Goal: Task Accomplishment & Management: Use online tool/utility

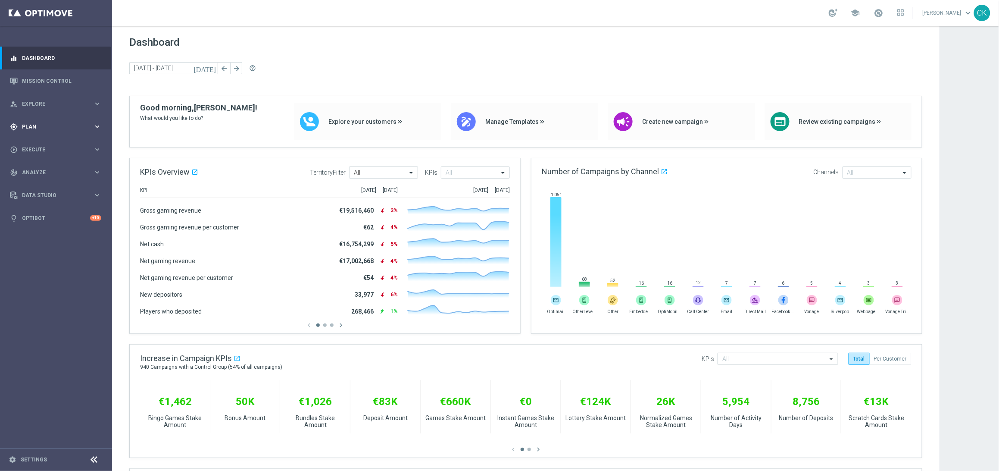
click at [31, 127] on span "Plan" at bounding box center [57, 126] width 71 height 5
click at [41, 170] on span "Templates" at bounding box center [54, 170] width 62 height 5
click at [41, 185] on link "Optimail" at bounding box center [58, 183] width 63 height 7
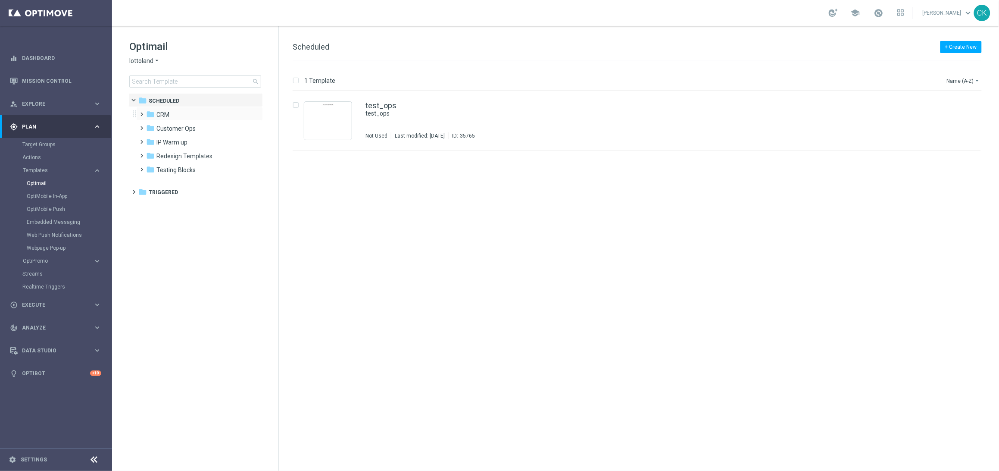
click at [142, 110] on span at bounding box center [140, 110] width 4 height 3
click at [150, 140] on span at bounding box center [149, 137] width 4 height 3
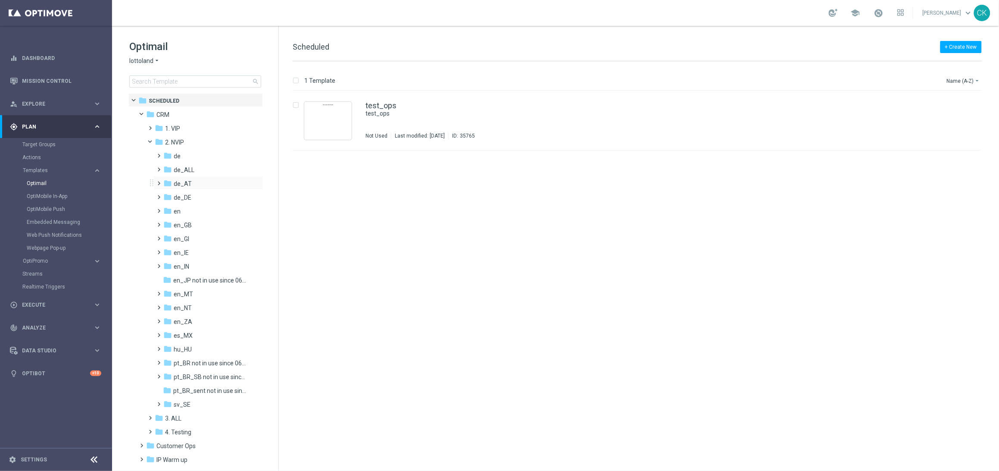
click at [160, 181] on span at bounding box center [158, 179] width 4 height 3
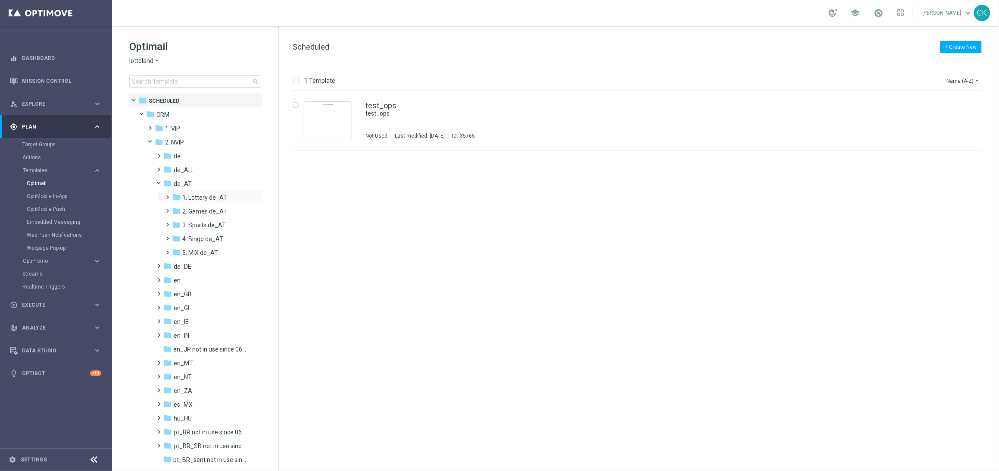
click at [168, 195] on span at bounding box center [166, 192] width 4 height 3
click at [176, 222] on span at bounding box center [175, 220] width 4 height 3
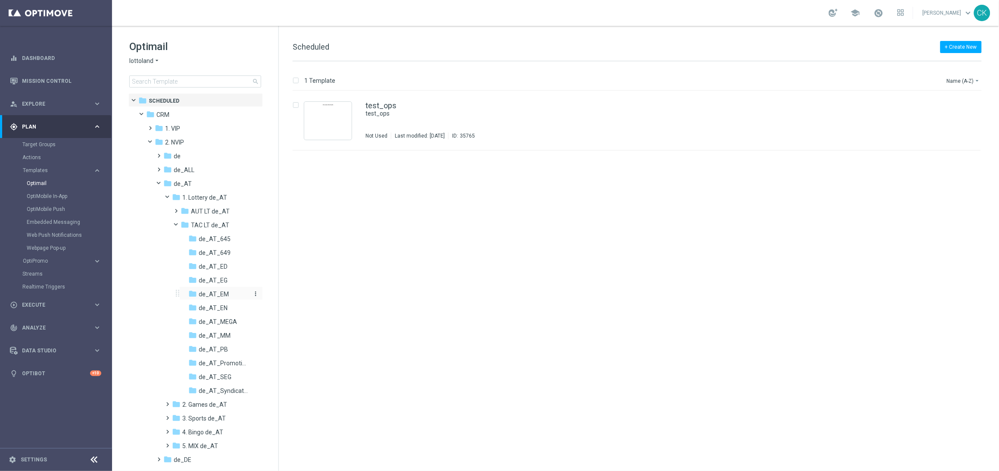
click at [206, 294] on span "de_AT_EM" at bounding box center [214, 294] width 30 height 8
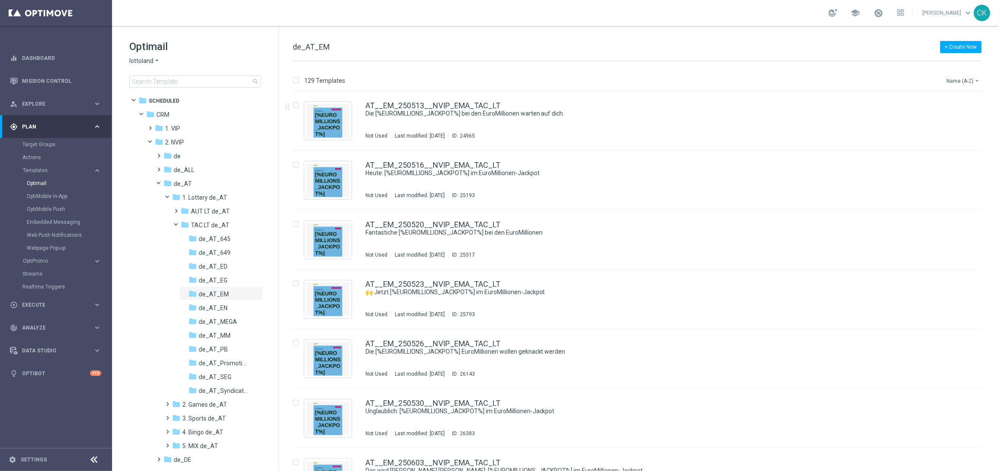
click at [965, 81] on button "Name (A-Z) arrow_drop_down" at bounding box center [964, 80] width 36 height 10
click at [957, 117] on span "Date Modified (Newest)" at bounding box center [949, 119] width 58 height 6
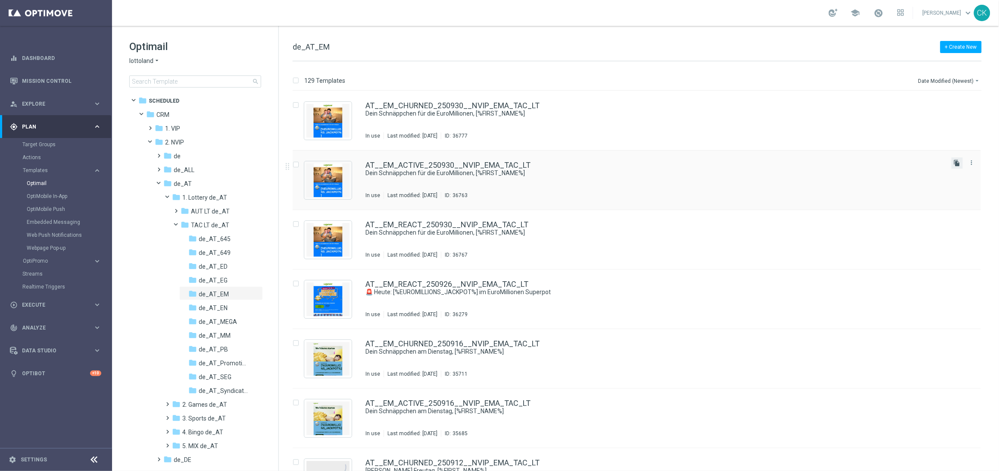
click at [957, 163] on icon "file_copy" at bounding box center [957, 163] width 7 height 7
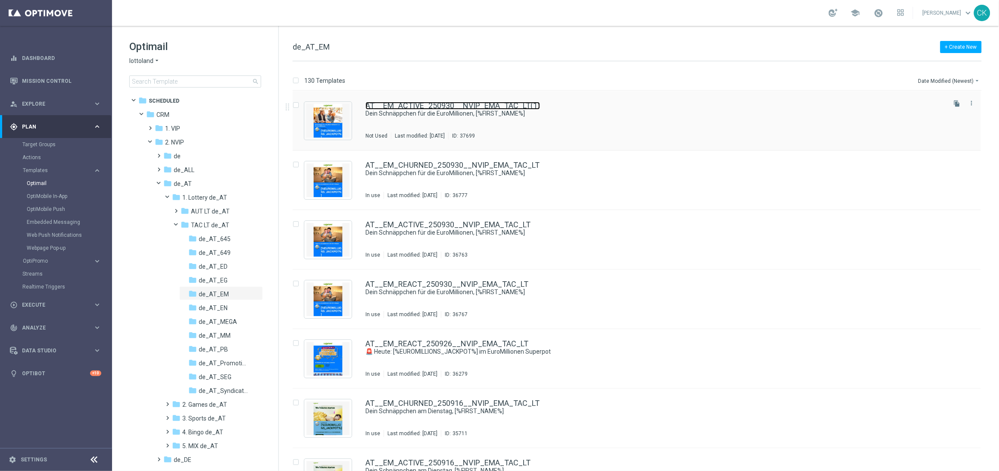
click at [425, 103] on link "AT__EM_ACTIVE_250930__NVIP_EMA_TAC_LT(1)" at bounding box center [453, 106] width 175 height 8
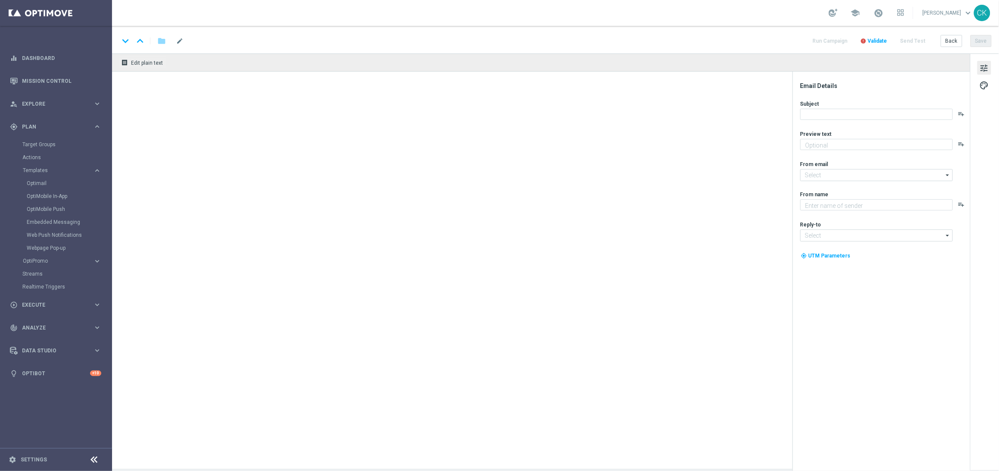
type textarea "[PERSON_NAME] dir 25 % Rabatt."
type textarea "Lottoland"
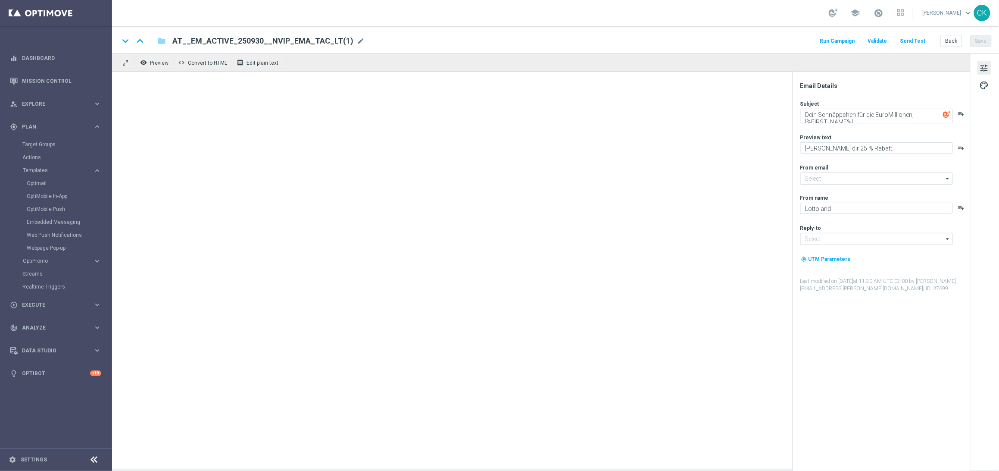
type input "[EMAIL_ADDRESS][DOMAIN_NAME]"
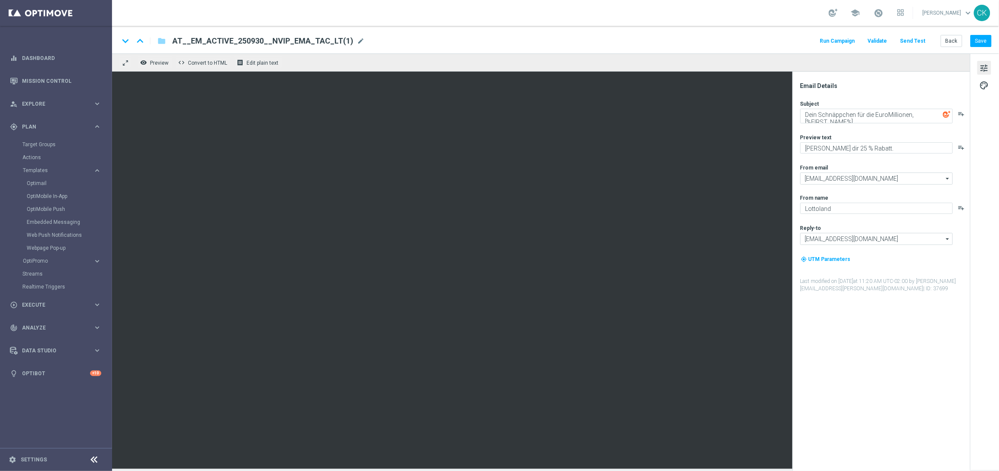
click at [331, 43] on span "AT__EM_ACTIVE_250930__NVIP_EMA_TAC_LT(1)" at bounding box center [262, 41] width 181 height 10
click at [331, 43] on input "AT__EM_ACTIVE_250930__NVIP_EMA_TAC_LT(1)" at bounding box center [279, 40] width 214 height 11
paste input "1010__NVIP_EMA_TAC_LT"
type input "AT__EM_ACTIVE_251010__NVIP_EMA_TAC_LT"
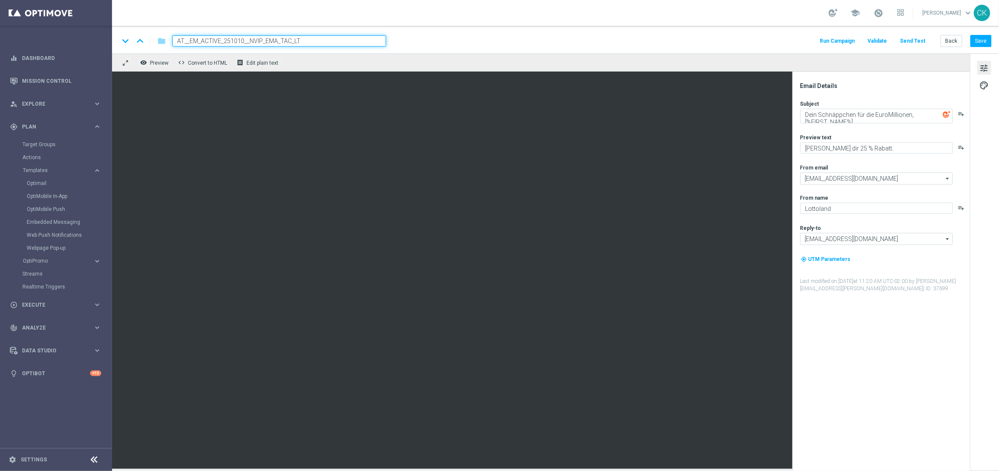
click at [423, 40] on div "keyboard_arrow_down keyboard_arrow_up folder AT__EM_ACTIVE_251010__NVIP_EMA_TAC…" at bounding box center [555, 40] width 873 height 11
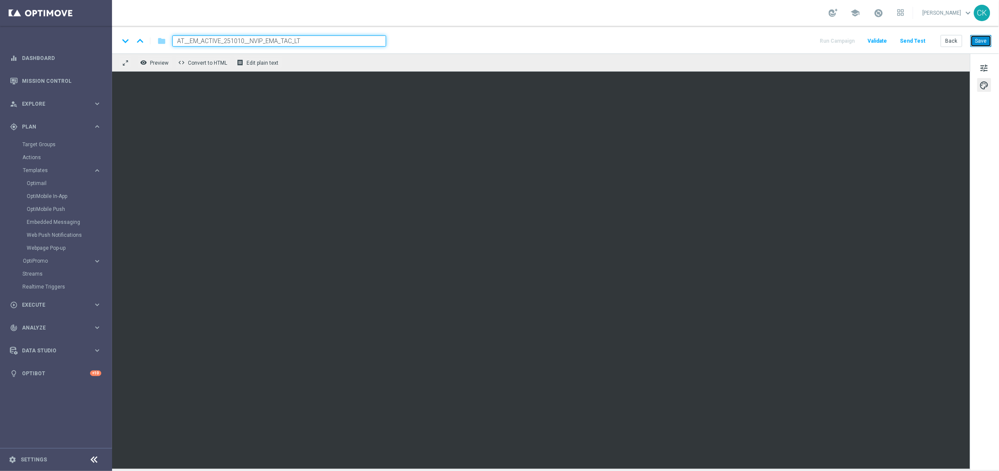
click at [983, 40] on button "Save" at bounding box center [981, 41] width 21 height 12
click at [983, 42] on button "Save" at bounding box center [981, 41] width 21 height 12
click at [986, 67] on span "tune" at bounding box center [984, 68] width 9 height 11
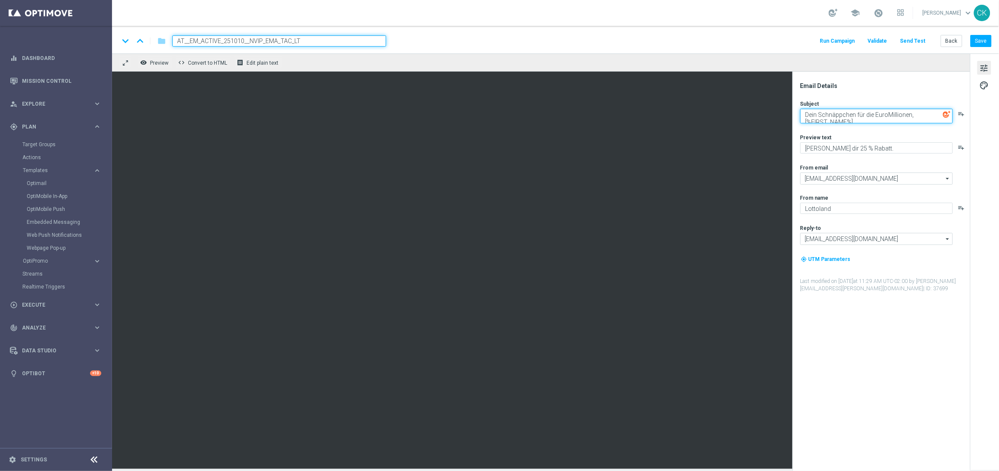
drag, startPoint x: 911, startPoint y: 115, endPoint x: 805, endPoint y: 114, distance: 105.6
click at [805, 114] on textarea "Dein Schnäppchen für die EuroMillionen, [%FIRST_NAME%]" at bounding box center [877, 116] width 153 height 15
type textarea "Heute ist Freispiel-[PERSON_NAME], [%FIRST_NAME%]"
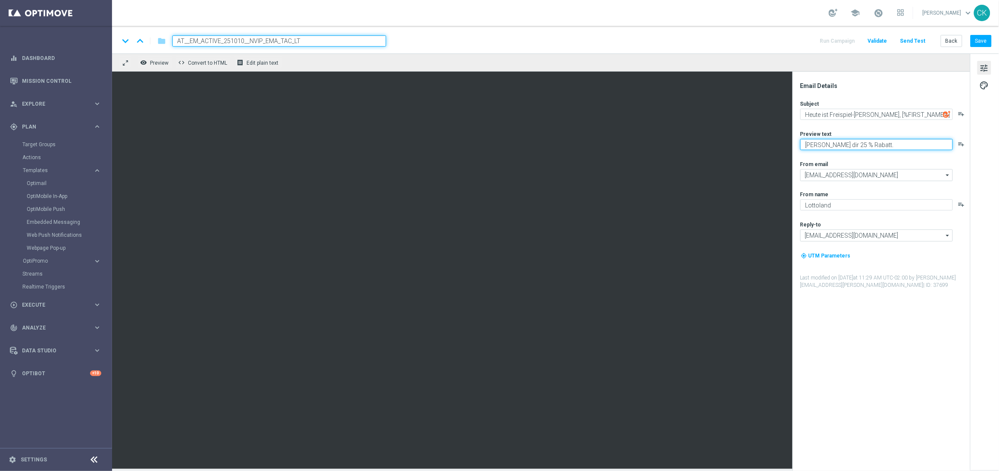
drag, startPoint x: 870, startPoint y: 143, endPoint x: 842, endPoint y: 146, distance: 29.0
click at [842, 146] on textarea "[PERSON_NAME] dir 25 % Rabatt." at bounding box center [877, 144] width 153 height 11
type textarea "[PERSON_NAME] dir 50 Freispiele zu deinen EuroMillionen."
click at [817, 116] on textarea "Heute ist Freispiel-[PERSON_NAME], [%FIRST_NAME%]" at bounding box center [877, 114] width 153 height 11
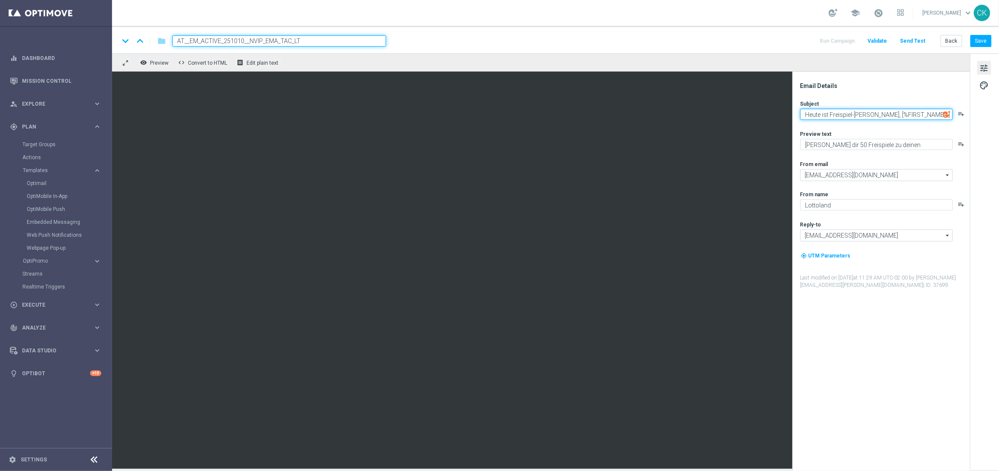
click at [817, 116] on textarea "Heute ist Freispiel-[PERSON_NAME], [%FIRST_NAME%]" at bounding box center [877, 114] width 153 height 11
click at [895, 142] on textarea "[PERSON_NAME] dir 50 Freispiele zu deinen EuroMillionen." at bounding box center [877, 144] width 153 height 11
click at [985, 41] on button "Save" at bounding box center [981, 41] width 21 height 12
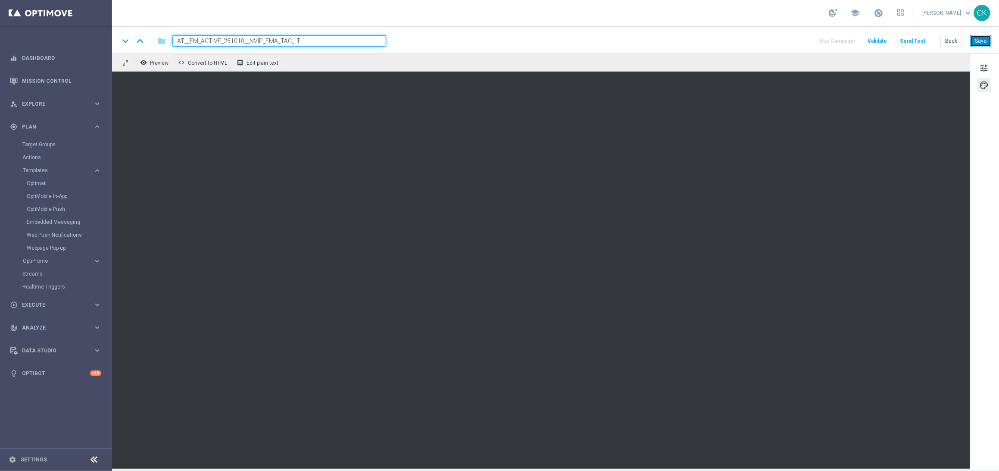
click at [983, 46] on button "Save" at bounding box center [981, 41] width 21 height 12
click at [984, 44] on button "Save" at bounding box center [981, 41] width 21 height 12
click at [983, 41] on button "Save" at bounding box center [981, 41] width 21 height 12
click at [983, 40] on button "Save" at bounding box center [981, 41] width 21 height 12
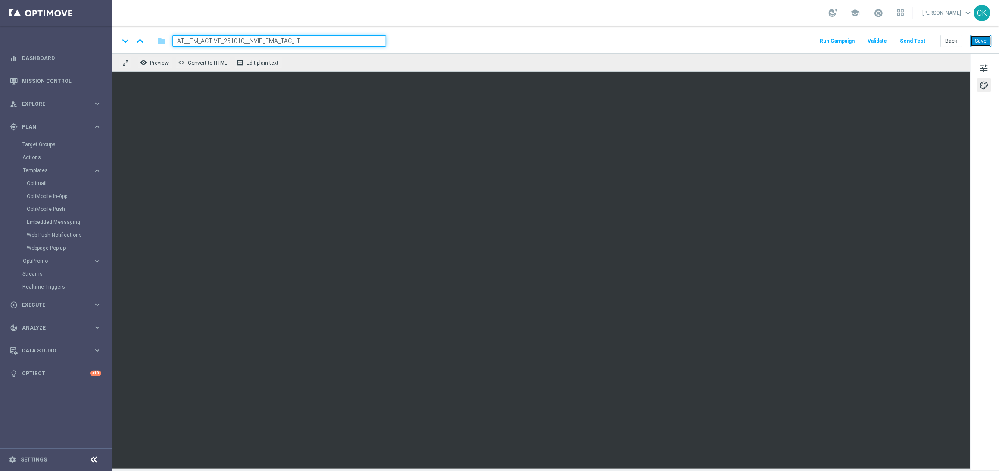
click at [983, 38] on button "Save" at bounding box center [981, 41] width 21 height 12
click at [909, 40] on button "Send Test" at bounding box center [913, 41] width 28 height 12
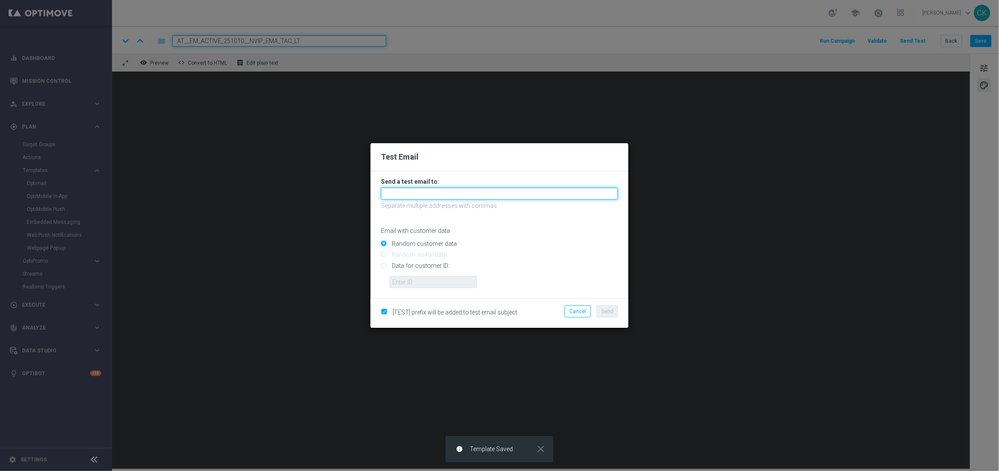
click at [440, 194] on input "text" at bounding box center [499, 194] width 237 height 12
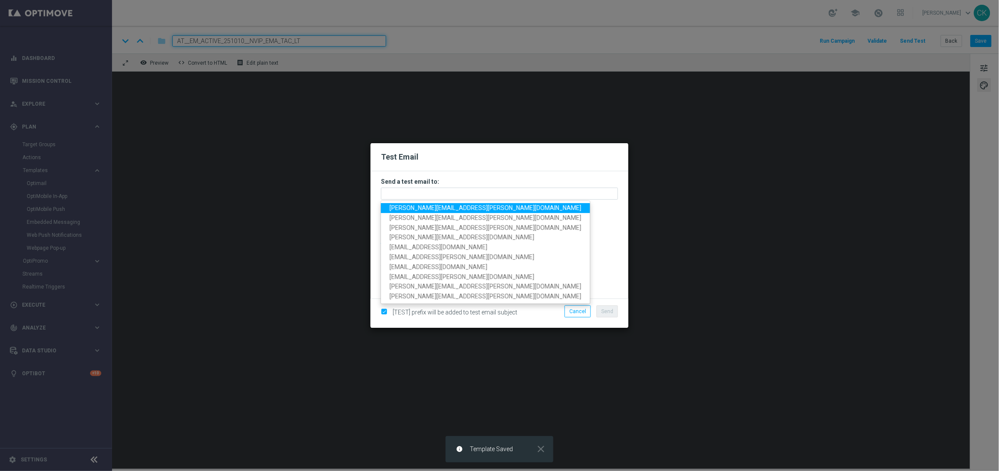
click at [441, 207] on span "[PERSON_NAME][EMAIL_ADDRESS][PERSON_NAME][DOMAIN_NAME]" at bounding box center [486, 207] width 192 height 7
type input "[PERSON_NAME][EMAIL_ADDRESS][PERSON_NAME][DOMAIN_NAME]"
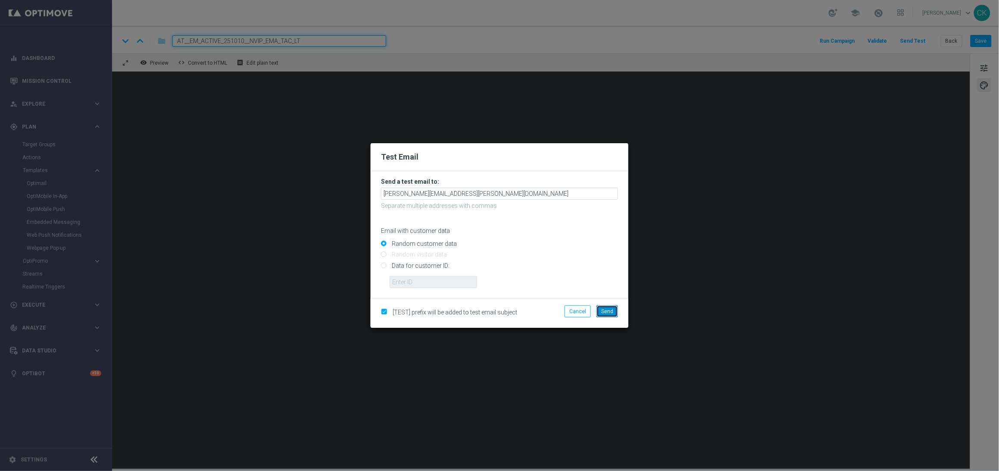
click at [607, 310] on span "Send" at bounding box center [607, 311] width 12 height 6
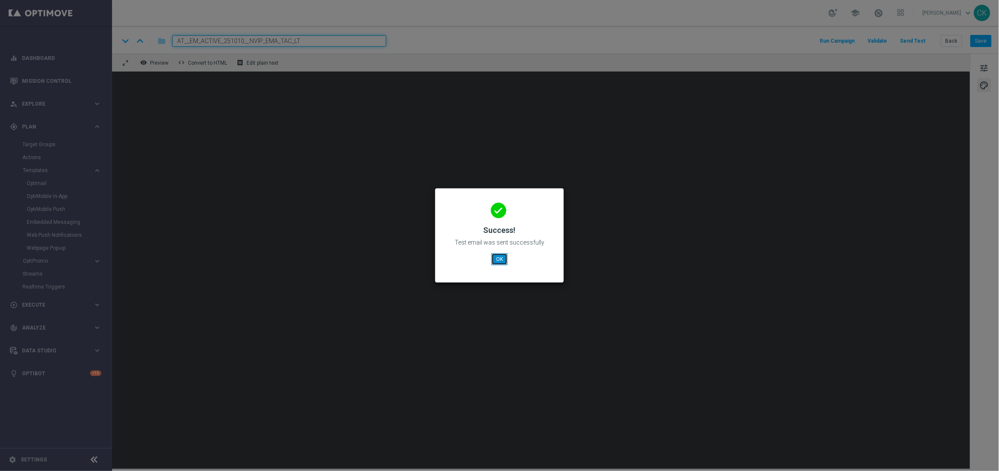
click at [498, 256] on button "OK" at bounding box center [499, 259] width 16 height 12
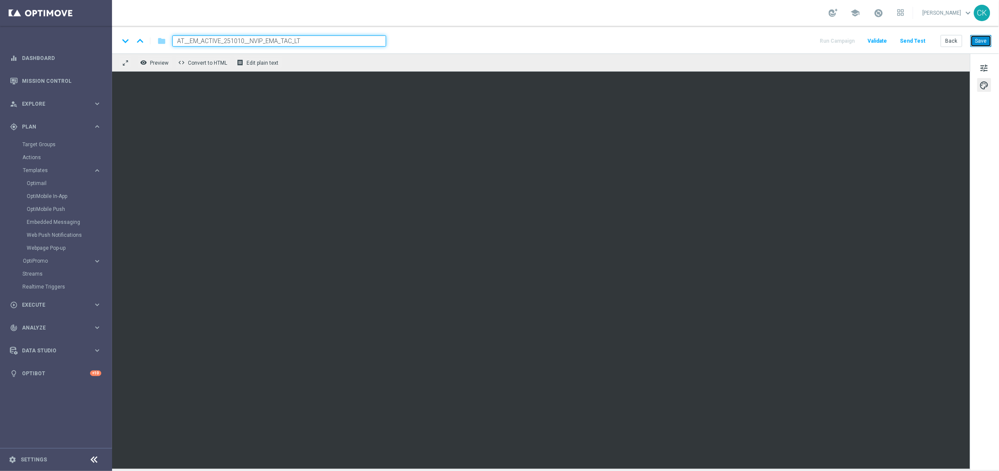
click at [978, 42] on button "Save" at bounding box center [981, 41] width 21 height 12
click at [982, 38] on button "Save" at bounding box center [981, 41] width 21 height 12
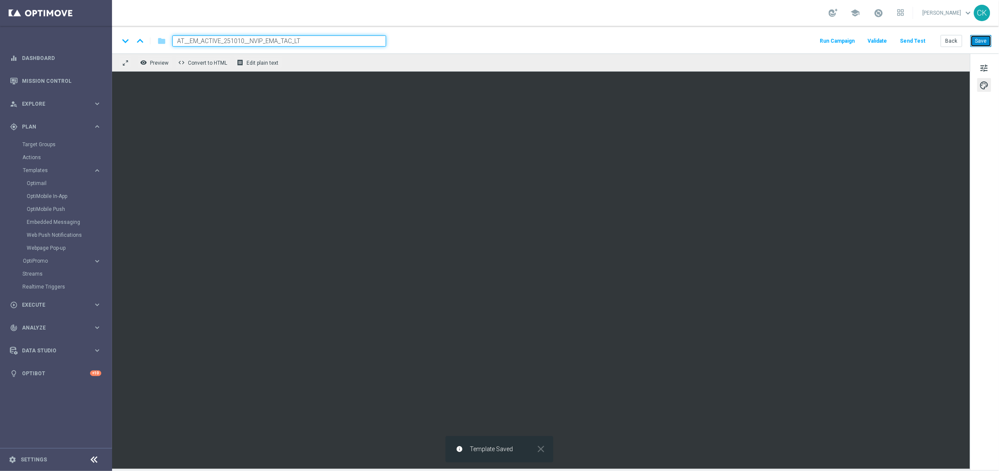
click at [982, 38] on button "Save" at bounding box center [981, 41] width 21 height 12
click at [979, 41] on button "Save" at bounding box center [981, 41] width 21 height 12
click at [980, 41] on button "Save" at bounding box center [981, 41] width 21 height 12
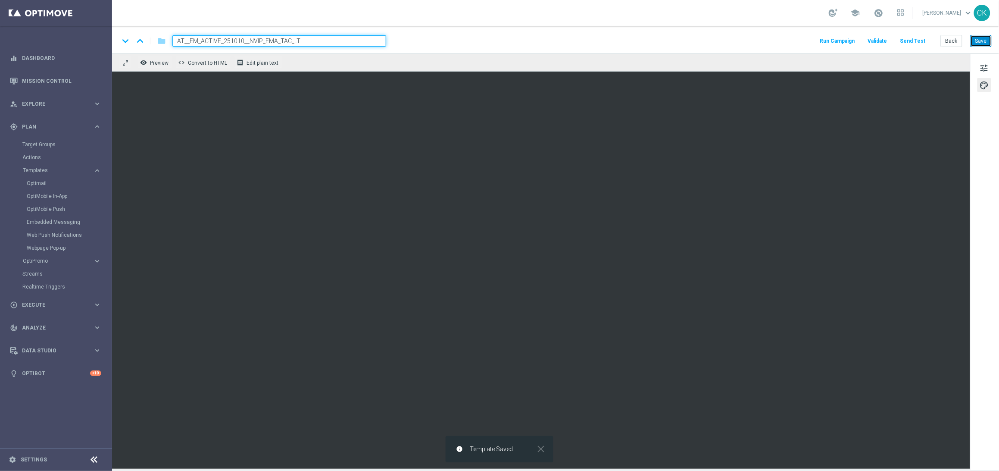
click at [980, 41] on button "Save" at bounding box center [981, 41] width 21 height 12
click at [982, 37] on button "Save" at bounding box center [981, 41] width 21 height 12
click at [950, 41] on button "Back" at bounding box center [952, 41] width 22 height 12
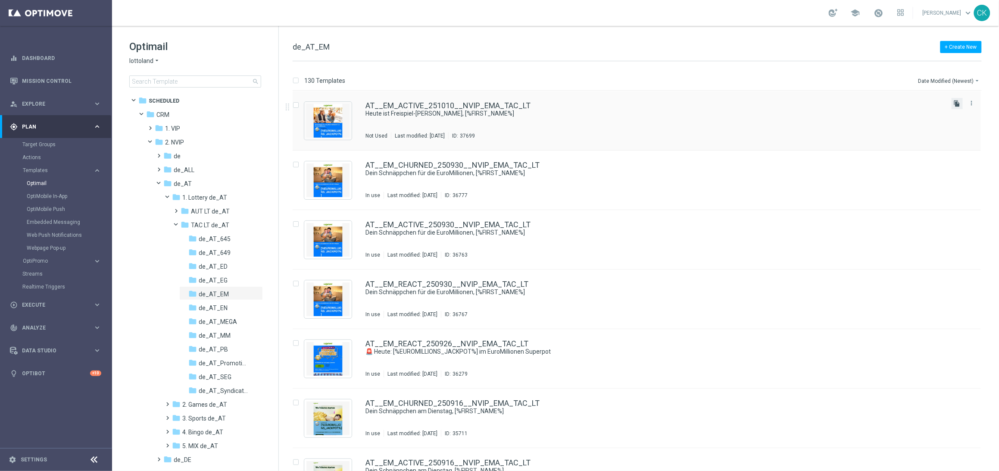
click at [959, 103] on icon "file_copy" at bounding box center [957, 103] width 7 height 7
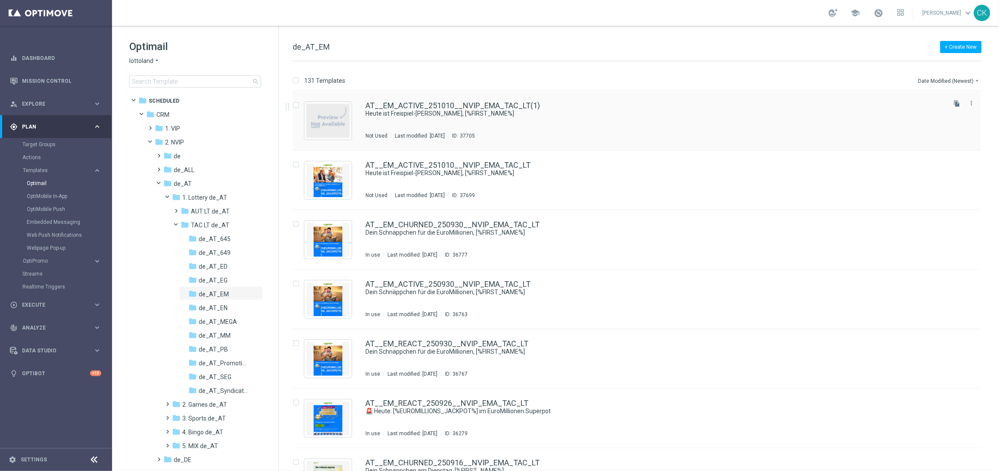
click at [434, 100] on div "AT__EM_ACTIVE_251010__NVIP_EMA_TAC_LT(1) Heute ist Freispiel-[PERSON_NAME], [%F…" at bounding box center [637, 120] width 689 height 59
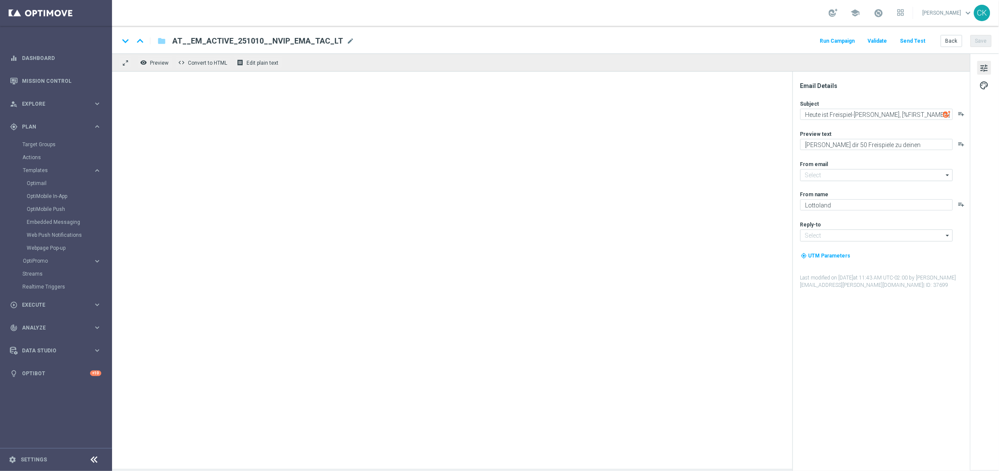
type input "[EMAIL_ADDRESS][DOMAIN_NAME]"
click at [347, 40] on span "mode_edit" at bounding box center [351, 41] width 8 height 8
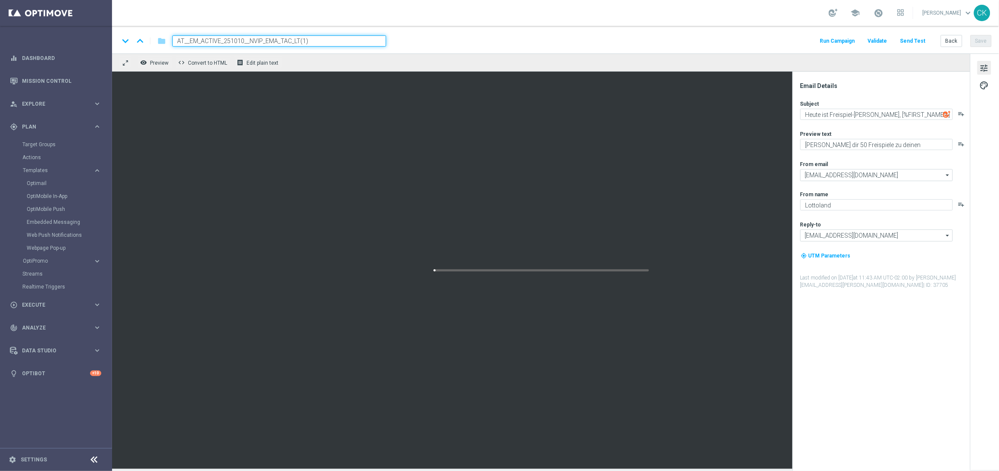
click at [326, 40] on input "AT__EM_ACTIVE_251010__NVIP_EMA_TAC_LT(1)" at bounding box center [279, 40] width 214 height 11
paste input "REACT_251010__NVIP_EMA_TAC_LT"
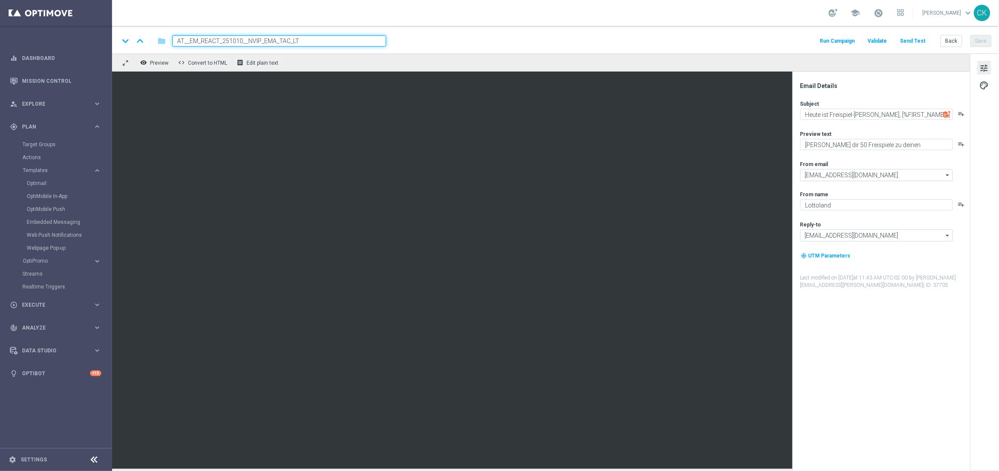
type input "AT__EM_REACT_251010__NVIP_EMA_TAC_LT"
click at [453, 42] on div "keyboard_arrow_down keyboard_arrow_up folder AT__EM_REACT_251010__NVIP_EMA_TAC_…" at bounding box center [555, 40] width 873 height 11
click at [842, 144] on textarea "[PERSON_NAME] dir 50 Freispiele zu deinen EuroMillionen." at bounding box center [877, 144] width 153 height 11
type textarea "[PERSON_NAME] dir 30 Freispiele zu deinen EuroMillionen."
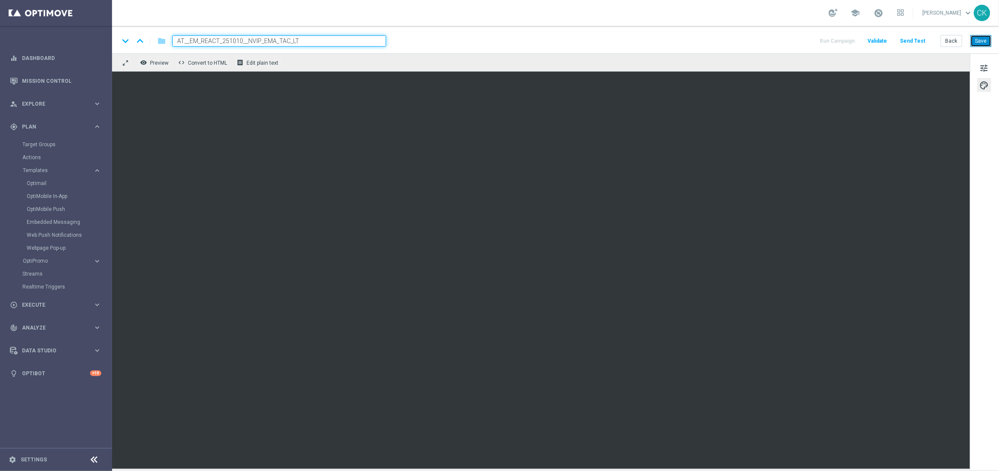
click at [982, 41] on button "Save" at bounding box center [981, 41] width 21 height 12
click at [984, 40] on button "Save" at bounding box center [981, 41] width 21 height 12
click at [984, 41] on button "Save" at bounding box center [981, 41] width 21 height 12
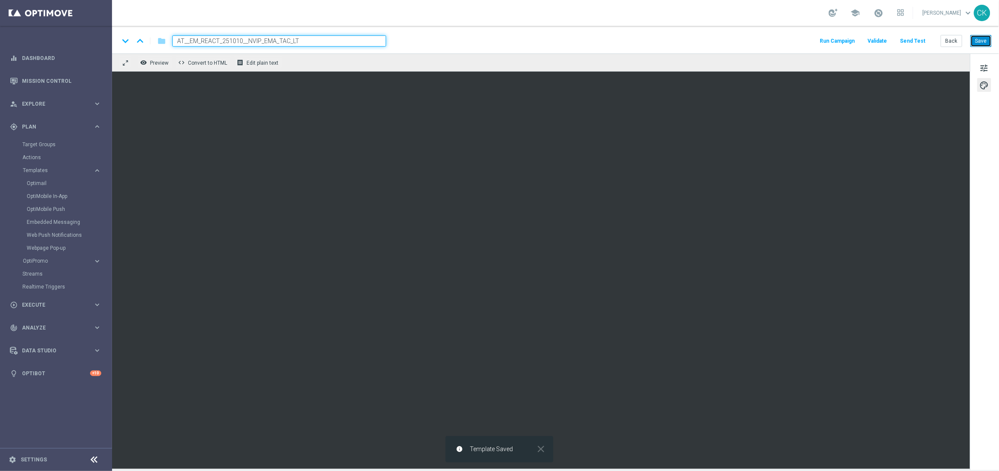
click at [985, 41] on button "Save" at bounding box center [981, 41] width 21 height 12
click at [918, 41] on button "Send Test" at bounding box center [913, 41] width 28 height 12
click at [920, 42] on button "Send Test" at bounding box center [913, 41] width 28 height 12
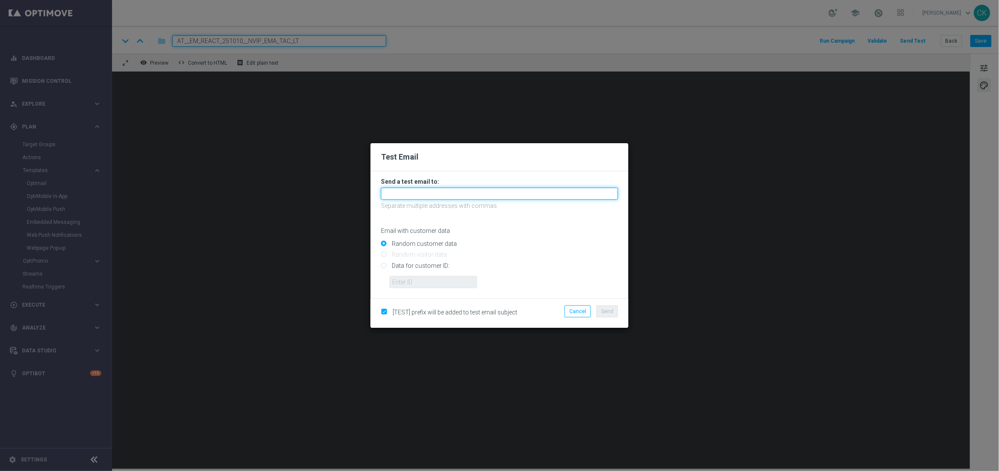
click at [448, 193] on input "text" at bounding box center [499, 194] width 237 height 12
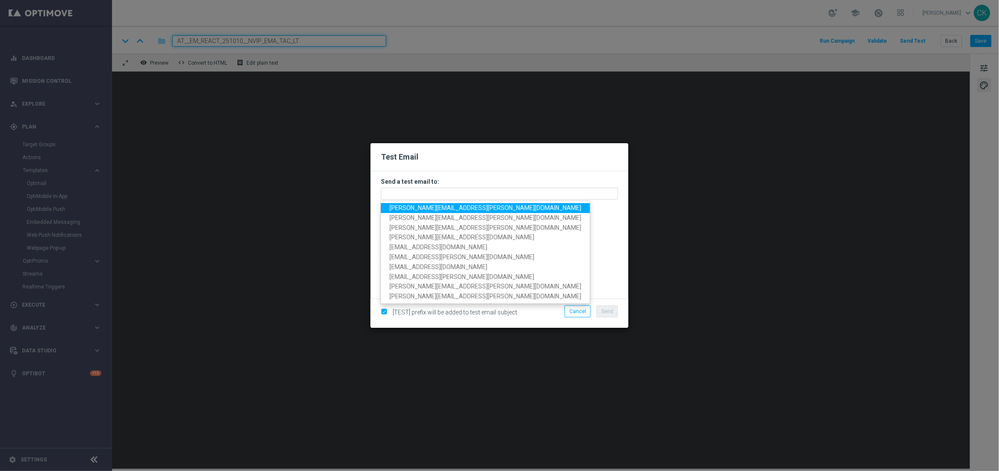
click at [448, 210] on span "[PERSON_NAME][EMAIL_ADDRESS][PERSON_NAME][DOMAIN_NAME]" at bounding box center [486, 207] width 192 height 7
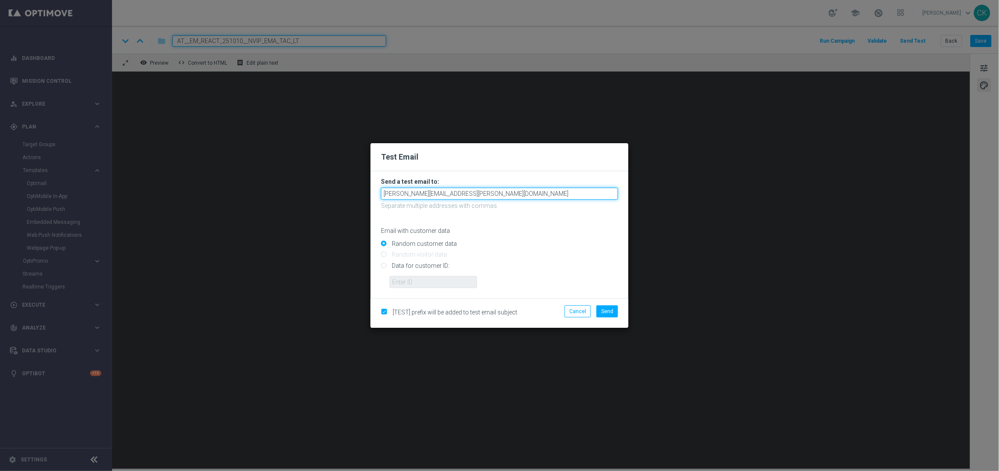
click at [516, 192] on input "[PERSON_NAME][EMAIL_ADDRESS][PERSON_NAME][DOMAIN_NAME]" at bounding box center [499, 194] width 237 height 12
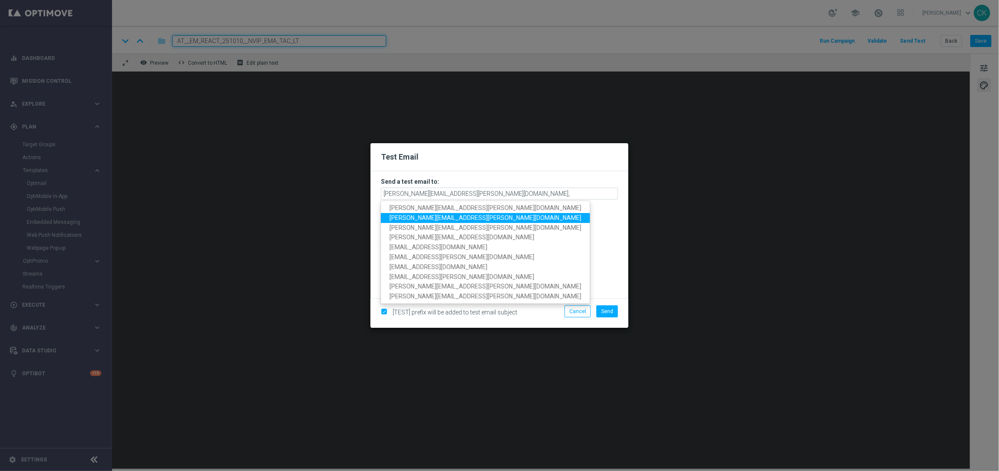
click at [428, 219] on span "[PERSON_NAME][EMAIL_ADDRESS][PERSON_NAME][DOMAIN_NAME]" at bounding box center [486, 217] width 192 height 7
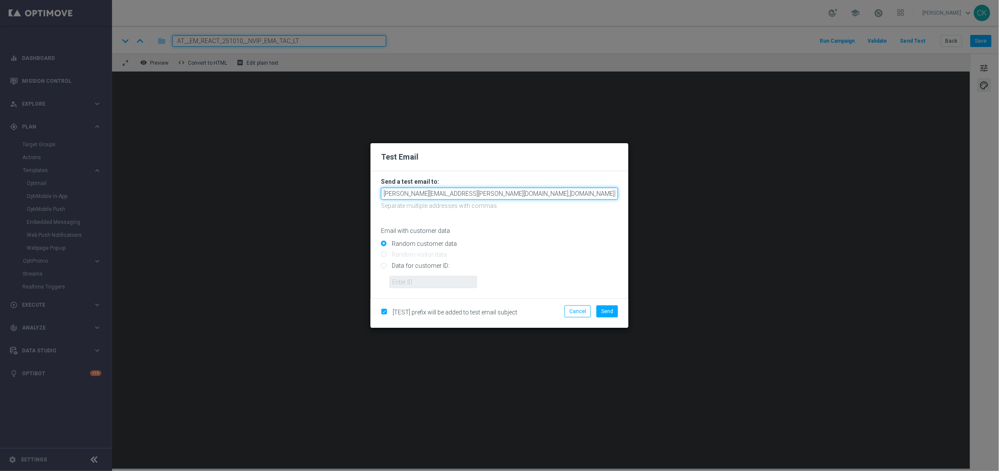
click at [601, 194] on input "[PERSON_NAME][EMAIL_ADDRESS][PERSON_NAME][DOMAIN_NAME],[DOMAIN_NAME][EMAIL_ADDR…" at bounding box center [499, 194] width 237 height 12
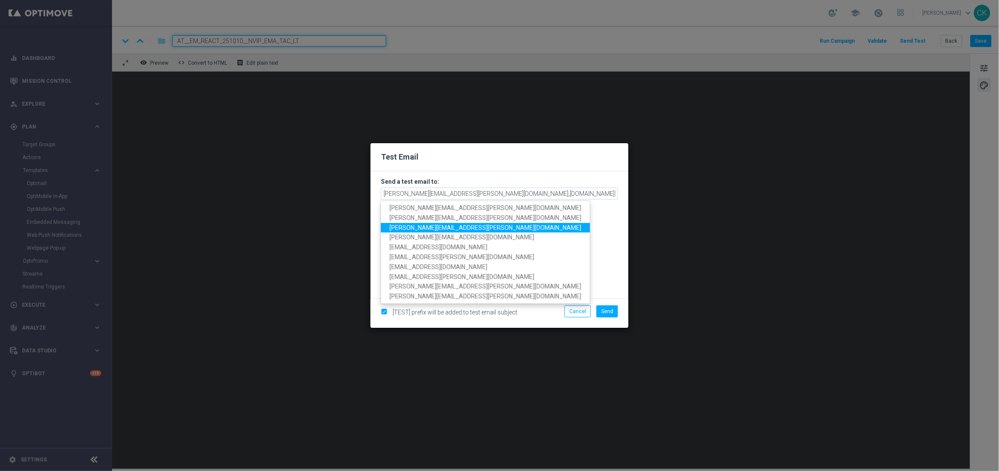
click at [467, 225] on span "[PERSON_NAME][EMAIL_ADDRESS][PERSON_NAME][DOMAIN_NAME]" at bounding box center [486, 227] width 192 height 7
type input "[PERSON_NAME][EMAIL_ADDRESS][PERSON_NAME][DOMAIN_NAME],[DOMAIN_NAME][EMAIL_ADDR…"
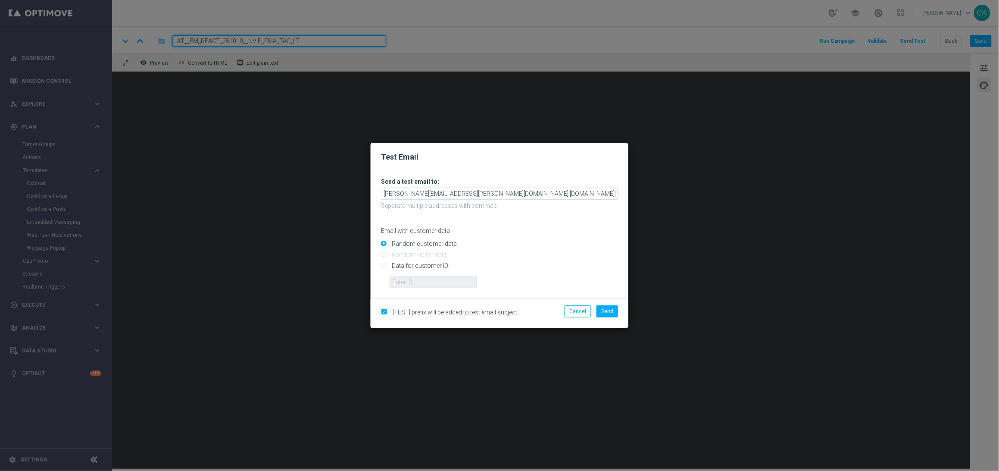
click at [429, 267] on input "Data for customer ID:" at bounding box center [499, 269] width 237 height 12
radio input "true"
click at [429, 280] on input "text" at bounding box center [434, 282] width 88 height 12
type input "14586067"
click at [608, 313] on span "Send" at bounding box center [607, 311] width 12 height 6
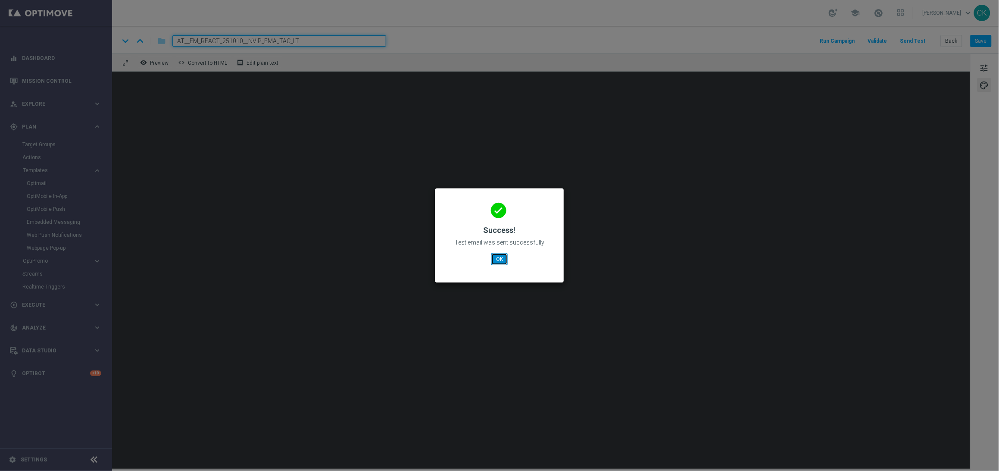
click at [499, 254] on button "OK" at bounding box center [499, 259] width 16 height 12
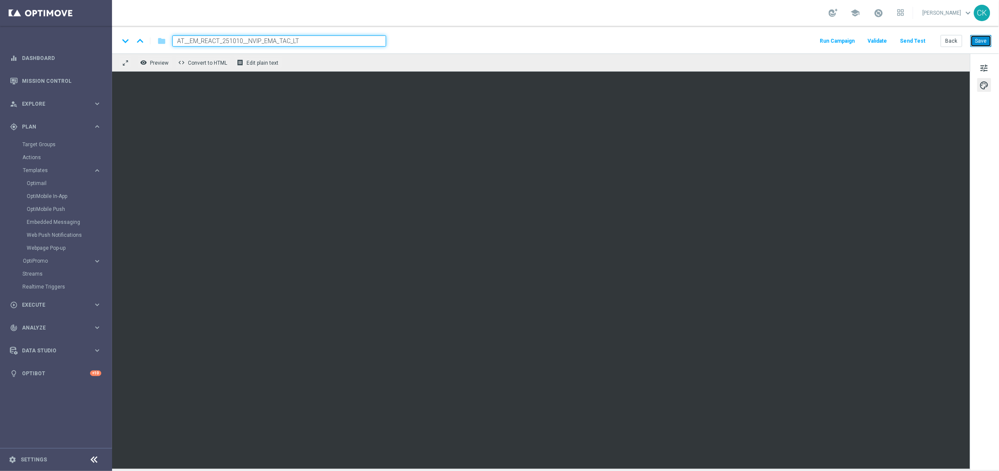
click at [980, 36] on button "Save" at bounding box center [981, 41] width 21 height 12
click at [954, 39] on button "Back" at bounding box center [952, 41] width 22 height 12
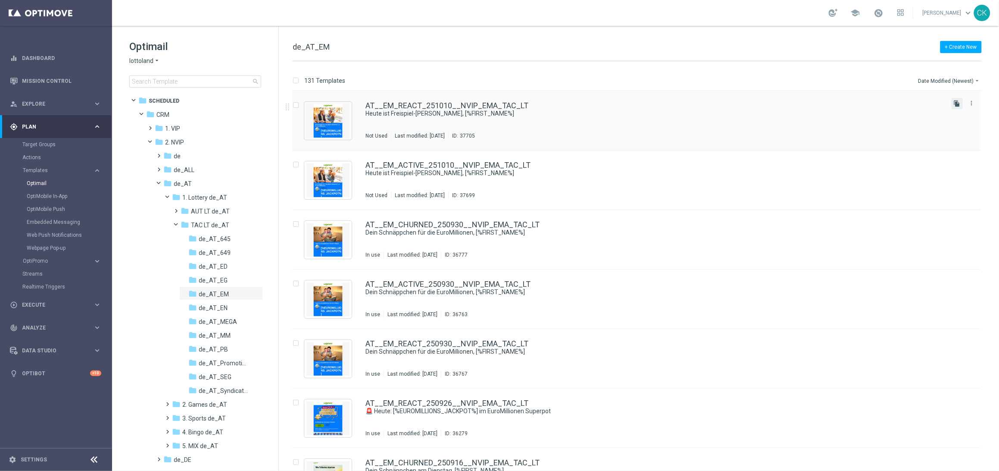
click at [959, 103] on icon "file_copy" at bounding box center [957, 103] width 7 height 7
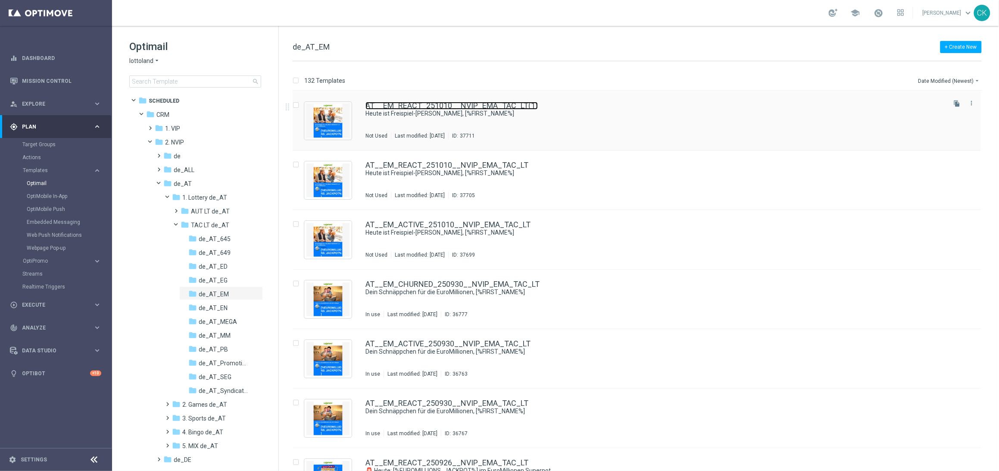
click at [423, 104] on link "AT__EM_REACT_251010__NVIP_EMA_TAC_LT(1)" at bounding box center [452, 106] width 172 height 8
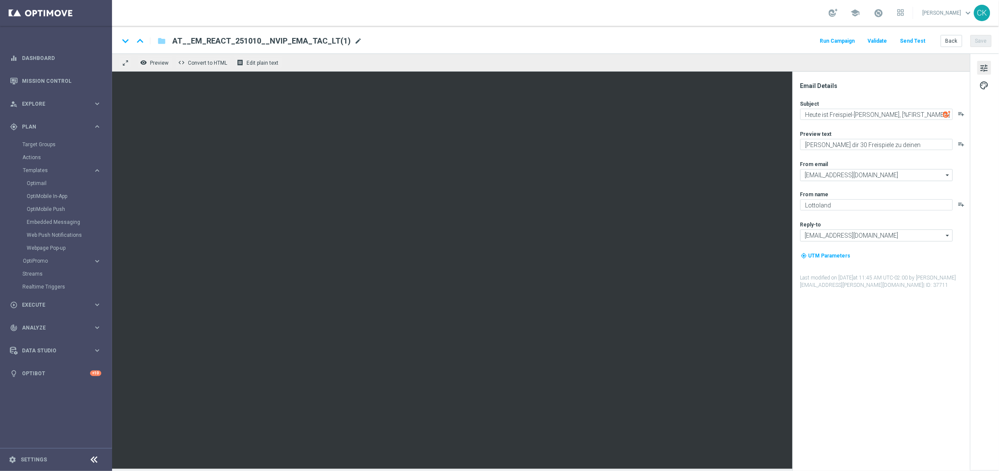
click at [354, 40] on span "mode_edit" at bounding box center [358, 41] width 8 height 8
click at [325, 41] on input "AT__EM_REACT_251010__NVIP_EMA_TAC_LT(1)" at bounding box center [279, 40] width 214 height 11
paste input "CHURNED_251010__NVIP_EMA_TAC_LT"
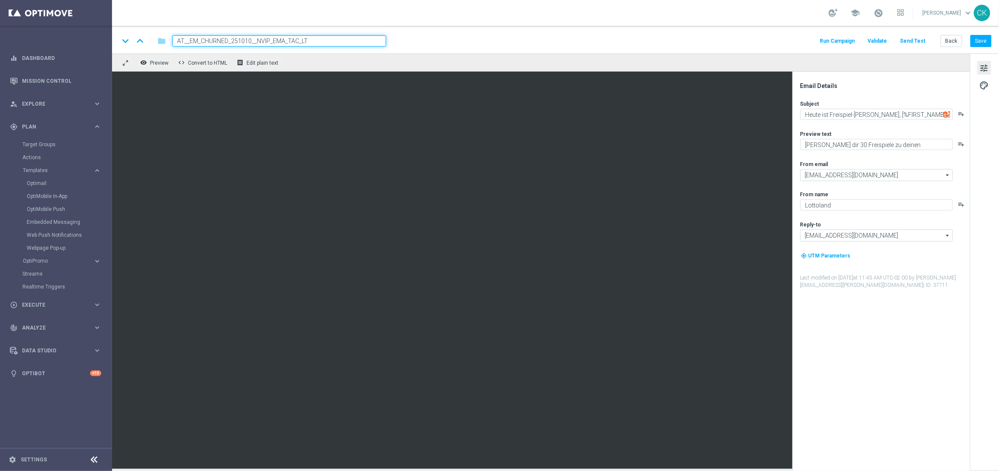
type input "AT__EM_CHURNED_251010__NVIP_EMA_TAC_LT"
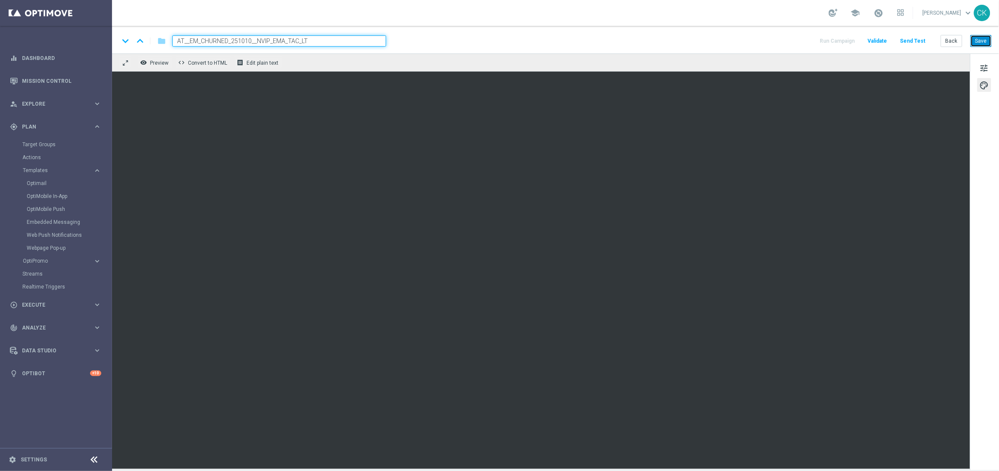
click at [982, 41] on button "Save" at bounding box center [981, 41] width 21 height 12
click at [982, 43] on button "Save" at bounding box center [981, 41] width 21 height 12
click at [984, 43] on button "Save" at bounding box center [981, 41] width 21 height 12
click at [919, 42] on button "Send Test" at bounding box center [913, 41] width 28 height 12
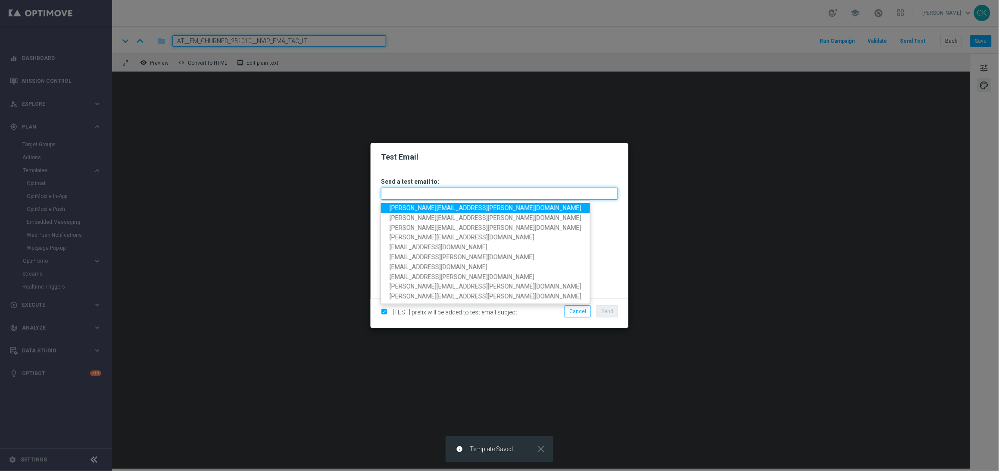
click at [529, 195] on input "text" at bounding box center [499, 194] width 237 height 12
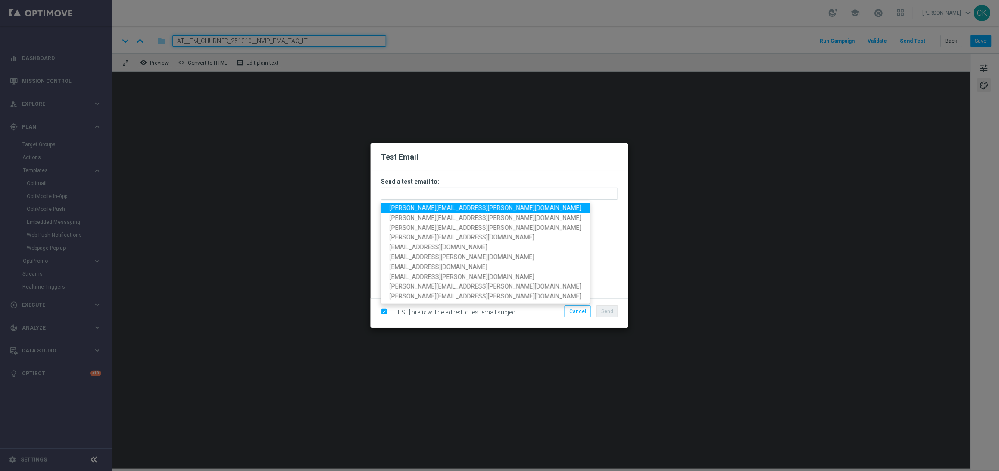
click at [458, 208] on span "[PERSON_NAME][EMAIL_ADDRESS][PERSON_NAME][DOMAIN_NAME]" at bounding box center [486, 207] width 192 height 7
type input "[PERSON_NAME][EMAIL_ADDRESS][PERSON_NAME][DOMAIN_NAME]"
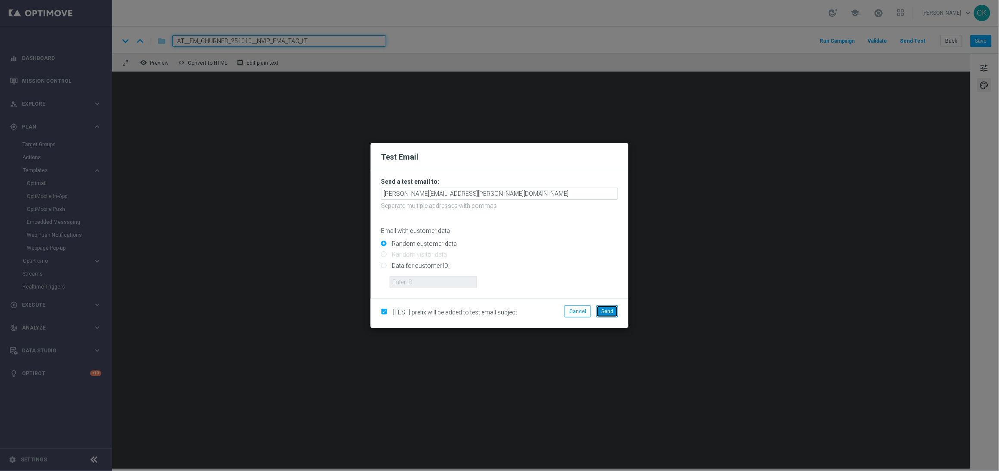
click at [616, 309] on button "Send" at bounding box center [608, 311] width 22 height 12
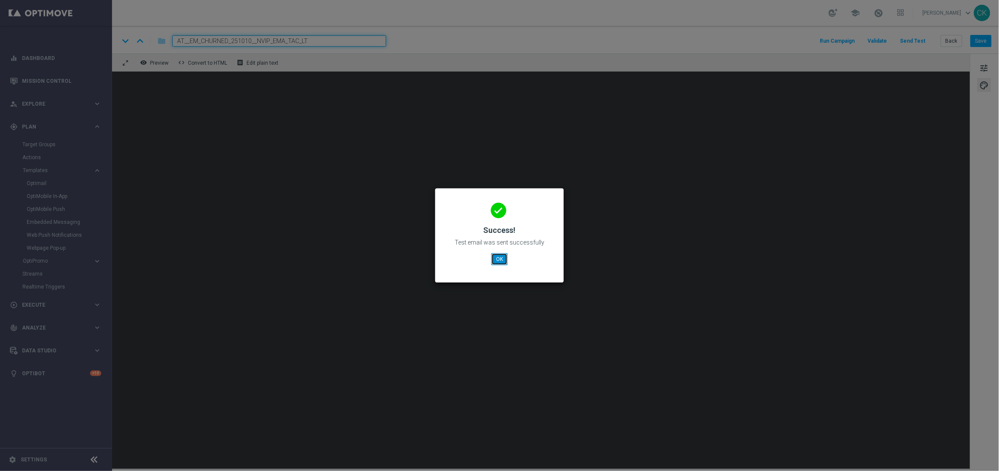
click at [497, 257] on button "OK" at bounding box center [499, 259] width 16 height 12
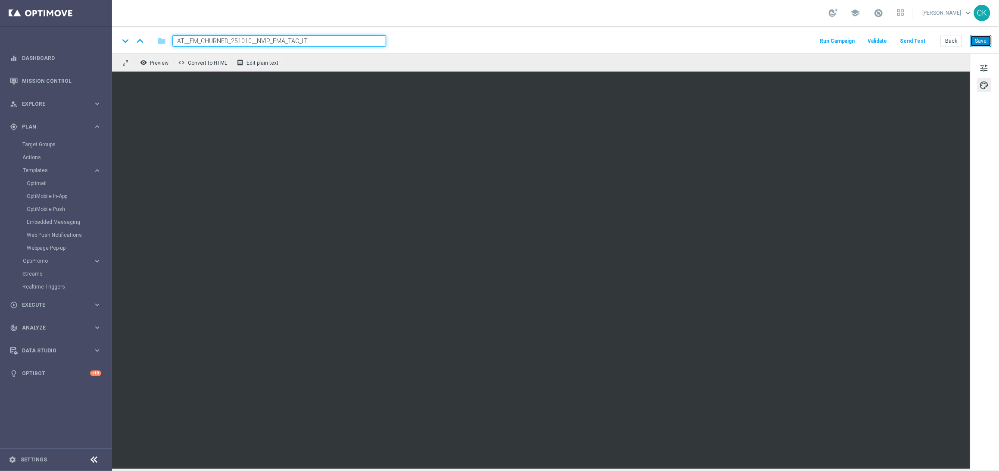
click at [984, 42] on button "Save" at bounding box center [981, 41] width 21 height 12
click at [985, 36] on button "Save" at bounding box center [981, 41] width 21 height 12
click at [981, 37] on button "Save" at bounding box center [981, 41] width 21 height 12
click at [981, 38] on button "Save" at bounding box center [981, 41] width 21 height 12
click at [983, 41] on button "Save" at bounding box center [981, 41] width 21 height 12
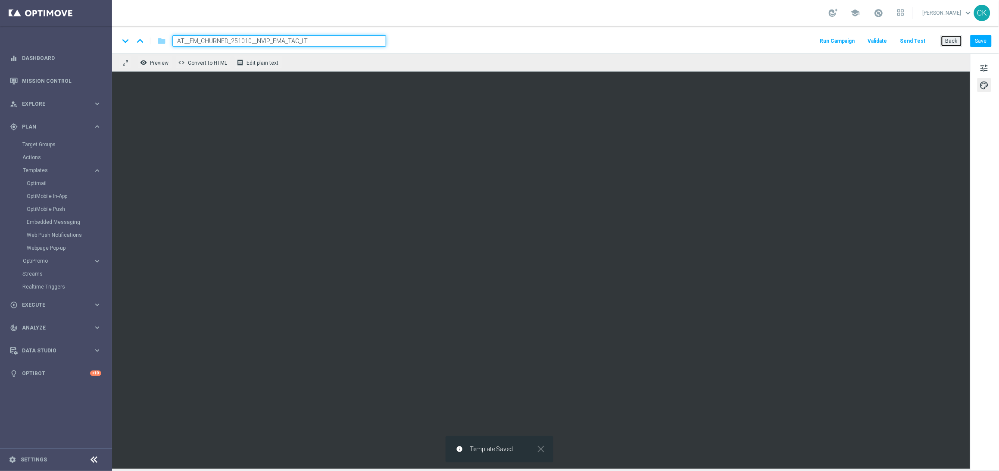
click at [953, 43] on button "Back" at bounding box center [952, 41] width 22 height 12
